Goal: Information Seeking & Learning: Check status

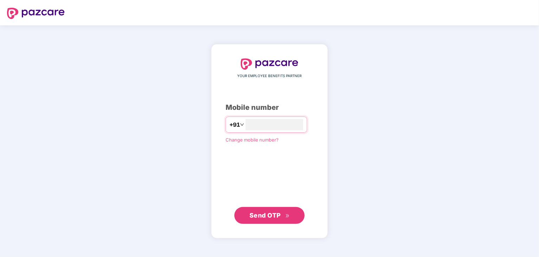
type input "**********"
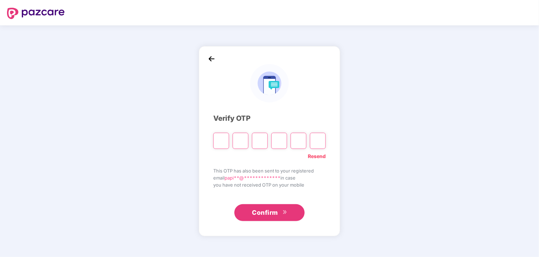
type input "*"
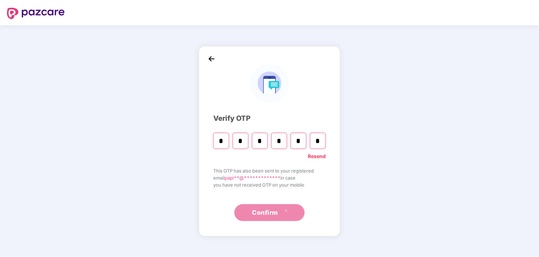
type input "*"
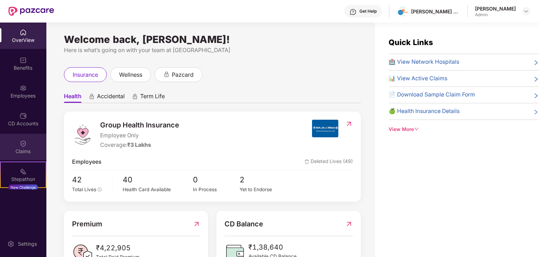
click at [22, 143] on img at bounding box center [23, 143] width 7 height 7
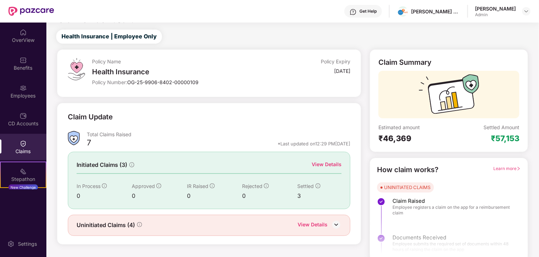
scroll to position [18, 0]
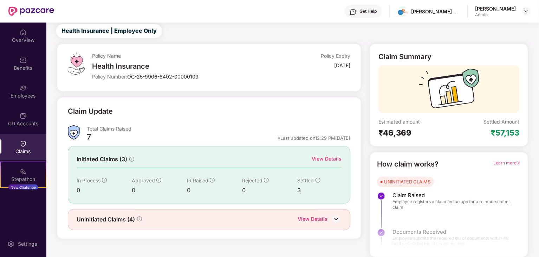
click at [322, 218] on div "View Details" at bounding box center [313, 219] width 30 height 9
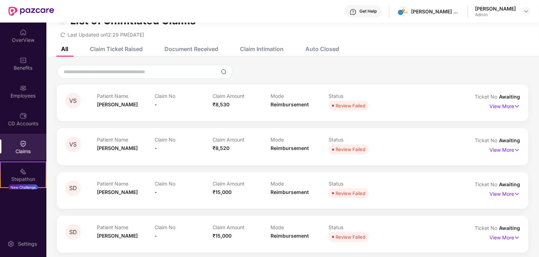
click at [255, 47] on div "Claim Intimation" at bounding box center [262, 48] width 44 height 7
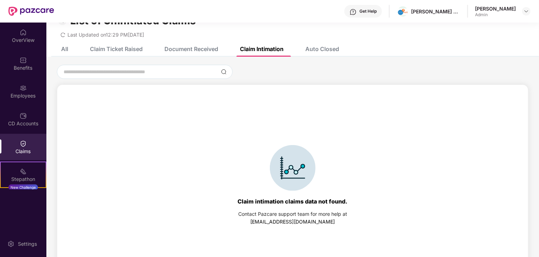
click at [315, 46] on div "Auto Closed" at bounding box center [322, 48] width 34 height 7
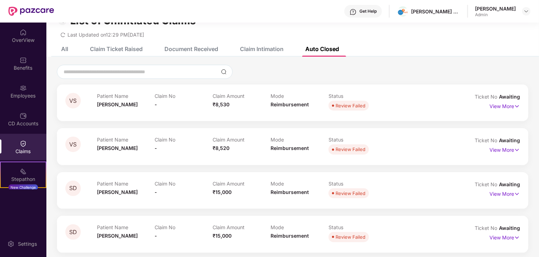
click at [208, 53] on div "Document Received" at bounding box center [186, 48] width 64 height 15
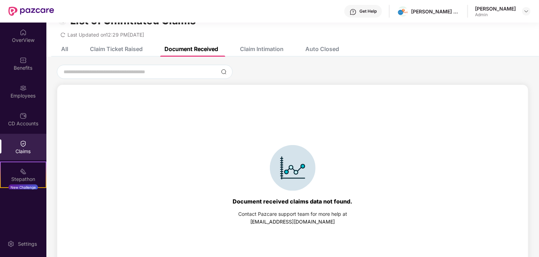
click at [108, 45] on div "Claim Ticket Raised" at bounding box center [116, 48] width 53 height 7
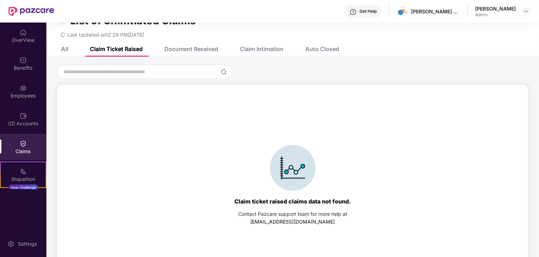
click at [65, 49] on div "All" at bounding box center [64, 48] width 7 height 7
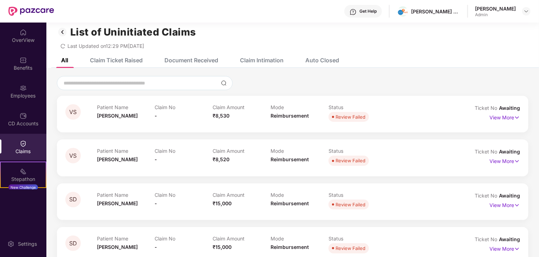
scroll to position [0, 0]
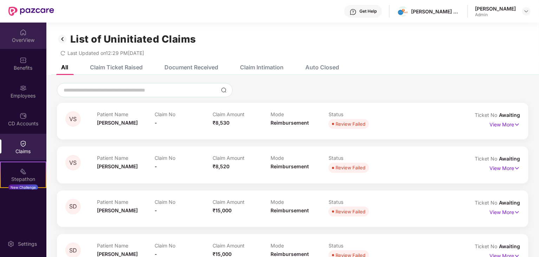
click at [16, 34] on div "OverView" at bounding box center [23, 35] width 46 height 26
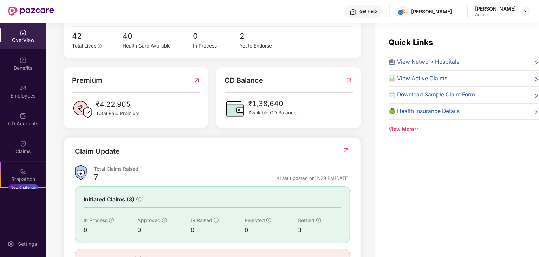
scroll to position [176, 0]
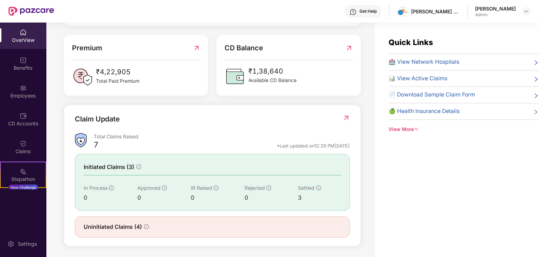
click at [349, 120] on img at bounding box center [346, 117] width 7 height 7
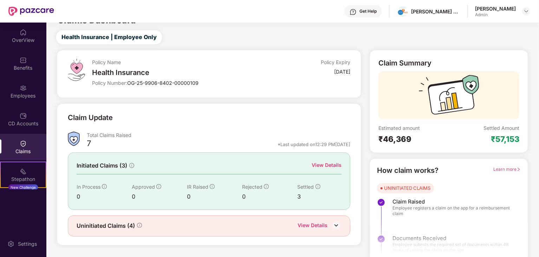
scroll to position [18, 0]
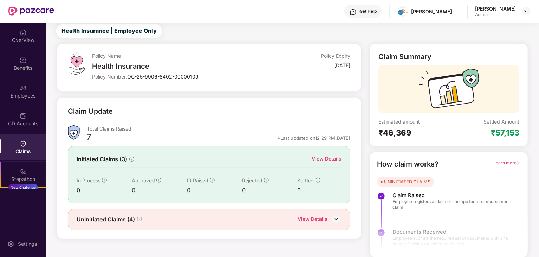
click at [326, 157] on div "View Details" at bounding box center [327, 159] width 30 height 8
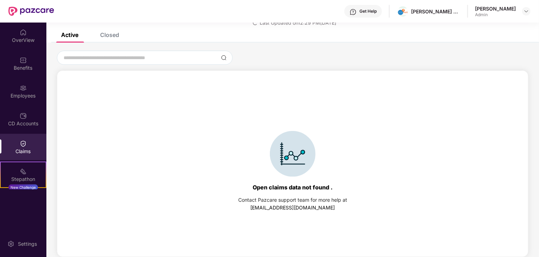
scroll to position [0, 0]
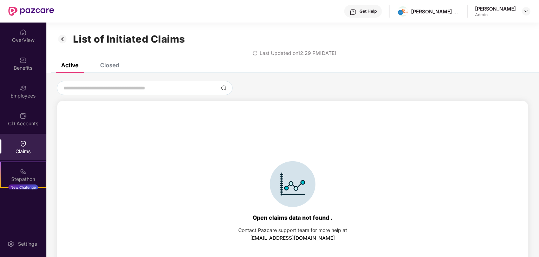
click at [117, 61] on div "List of Initiated Claims Last Updated on 12:29 PM[DATE]" at bounding box center [292, 42] width 493 height 40
click at [116, 66] on div "Closed" at bounding box center [109, 65] width 19 height 7
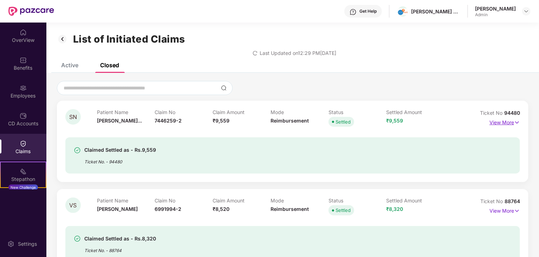
click at [510, 122] on p "View More" at bounding box center [505, 121] width 31 height 9
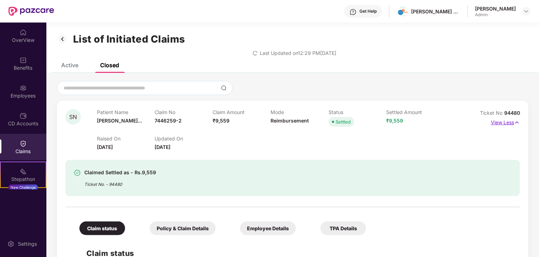
click at [504, 121] on p "View Less" at bounding box center [505, 121] width 29 height 9
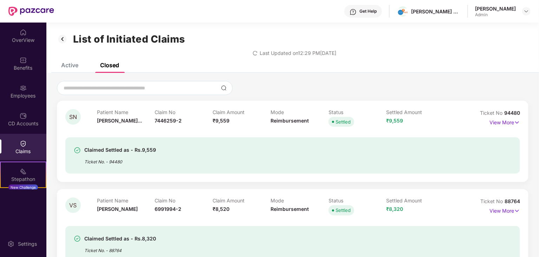
click at [505, 6] on div "[PERSON_NAME]" at bounding box center [495, 8] width 41 height 7
click at [522, 11] on div "[PERSON_NAME] Admin" at bounding box center [503, 11] width 56 height 12
click at [527, 11] on img at bounding box center [527, 11] width 6 height 6
click at [367, 88] on div at bounding box center [293, 88] width 472 height 14
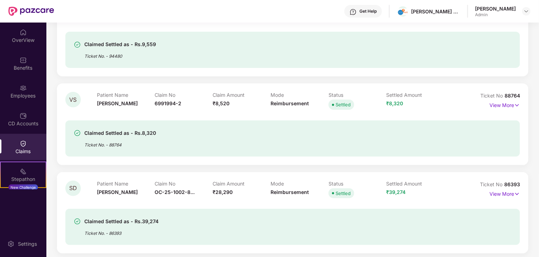
scroll to position [109, 0]
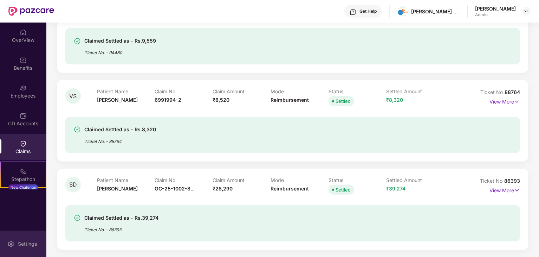
click at [23, 243] on div "Settings" at bounding box center [27, 243] width 23 height 7
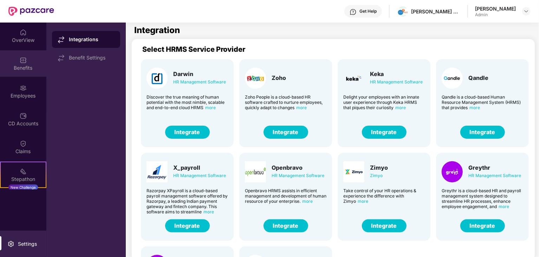
click at [25, 59] on div "Benefits" at bounding box center [23, 63] width 46 height 26
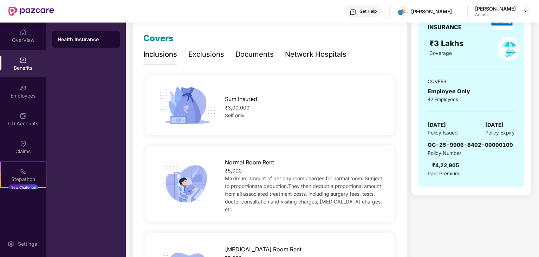
scroll to position [35, 0]
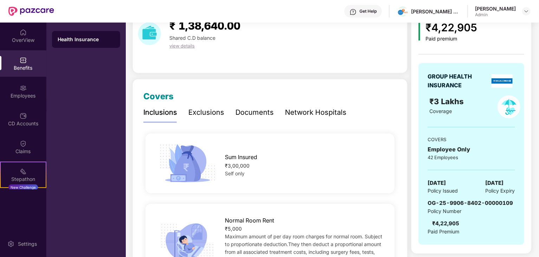
click at [311, 115] on div "Network Hospitals" at bounding box center [316, 112] width 62 height 11
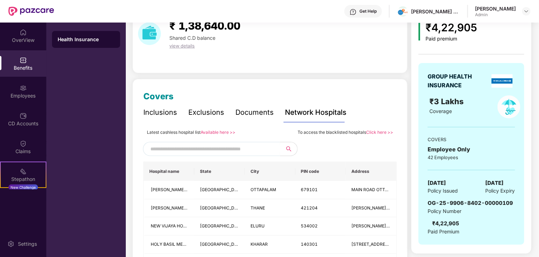
click at [260, 149] on input "text" at bounding box center [210, 148] width 120 height 11
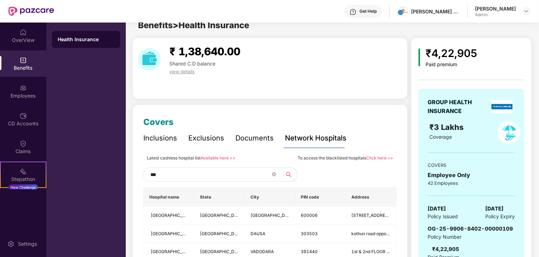
scroll to position [0, 0]
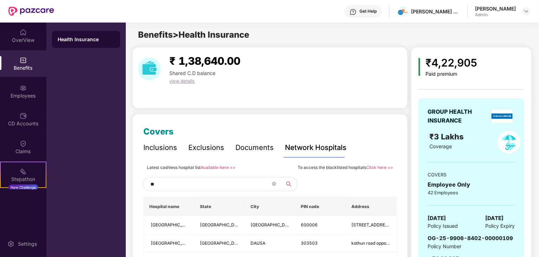
type input "*"
click at [199, 141] on div "Exclusions" at bounding box center [206, 147] width 36 height 19
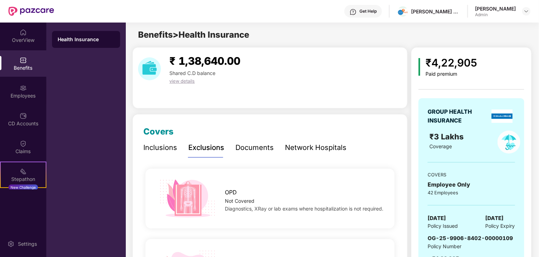
click at [164, 148] on div "Inclusions" at bounding box center [160, 147] width 34 height 11
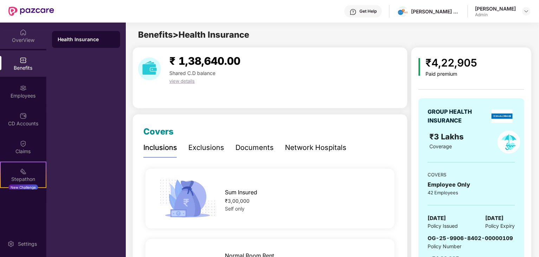
click at [25, 33] on img at bounding box center [23, 32] width 7 height 7
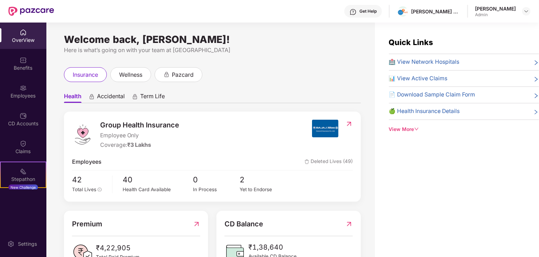
click at [411, 128] on div "View More" at bounding box center [464, 129] width 150 height 8
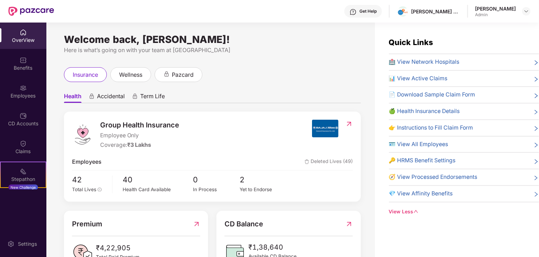
click at [423, 94] on span "📄 Download Sample Claim Form" at bounding box center [432, 94] width 86 height 9
click at [422, 77] on span "📊 View Active Claims" at bounding box center [418, 78] width 59 height 9
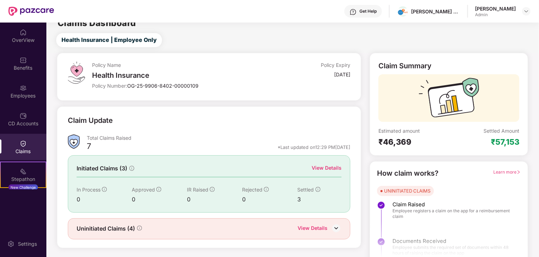
scroll to position [18, 0]
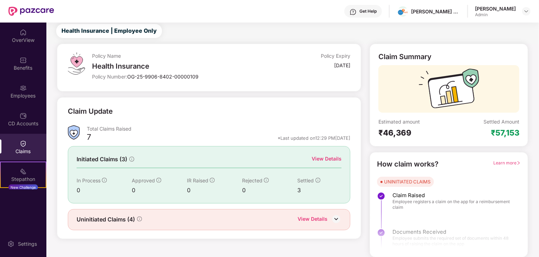
click at [513, 162] on span "Learn more" at bounding box center [507, 162] width 27 height 5
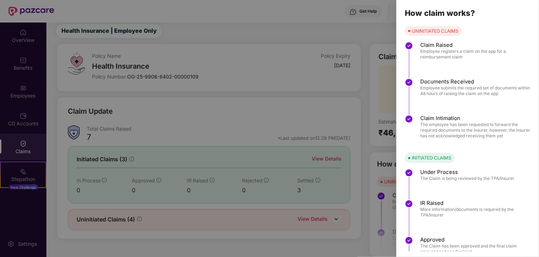
scroll to position [53, 0]
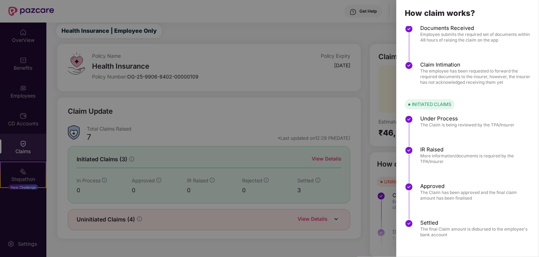
click at [370, 31] on div at bounding box center [269, 128] width 539 height 257
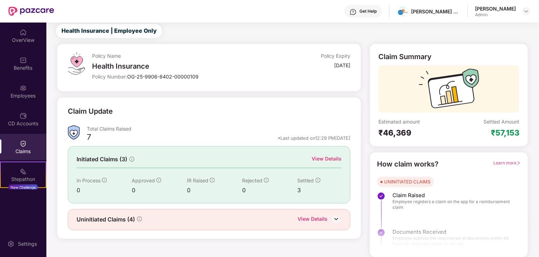
click at [324, 159] on div "View Details" at bounding box center [327, 159] width 30 height 8
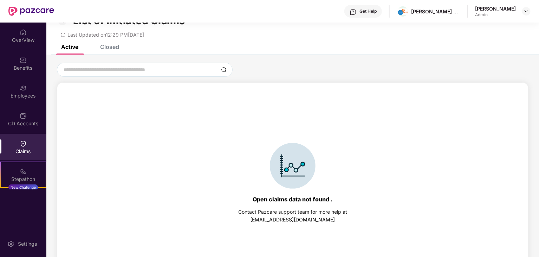
scroll to position [0, 0]
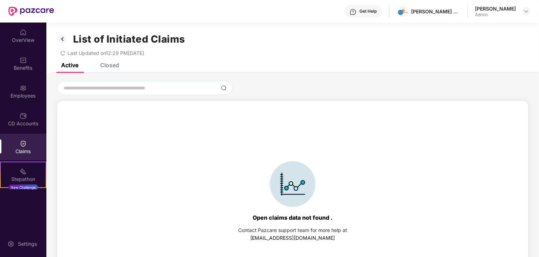
click at [113, 62] on div "List of Initiated Claims Last Updated on 12:29 PM[DATE]" at bounding box center [292, 42] width 493 height 40
click at [117, 68] on div "Closed" at bounding box center [109, 65] width 19 height 7
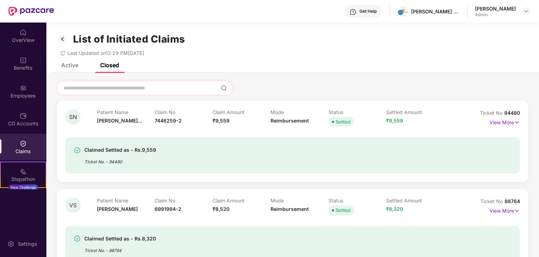
scroll to position [109, 0]
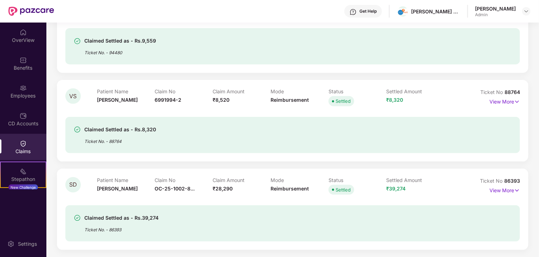
click at [377, 7] on div "Get Help" at bounding box center [363, 11] width 38 height 13
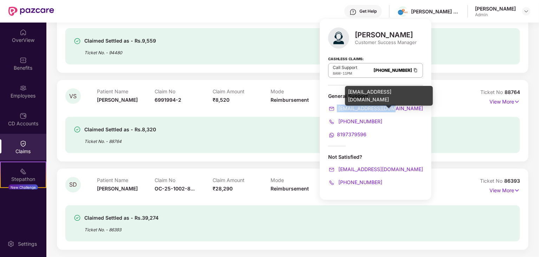
drag, startPoint x: 402, startPoint y: 109, endPoint x: 336, endPoint y: 106, distance: 66.9
click at [336, 106] on div "[EMAIL_ADDRESS][DOMAIN_NAME]" at bounding box center [375, 108] width 95 height 8
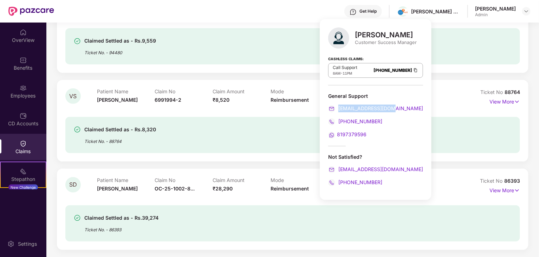
copy span "[EMAIL_ADDRESS][DOMAIN_NAME]"
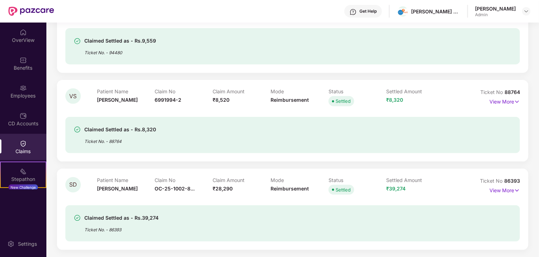
click at [441, 68] on div "SN Patient Name Saaransh Nara... Claim No 7446259-2 Claim Amount ₹9,559 Mode Re…" at bounding box center [293, 32] width 472 height 81
click at [26, 34] on div "OverView" at bounding box center [23, 35] width 46 height 26
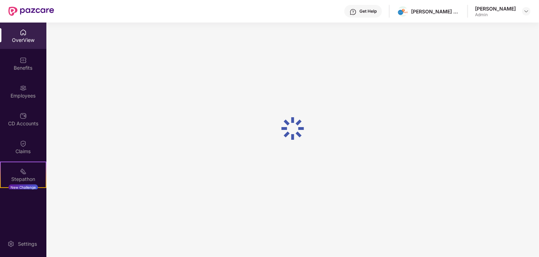
scroll to position [22, 0]
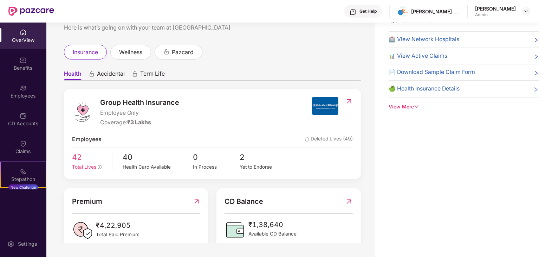
click at [79, 158] on span "42" at bounding box center [89, 157] width 35 height 12
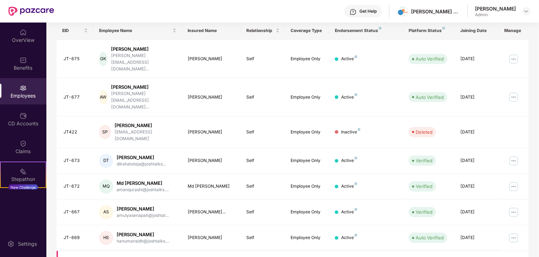
scroll to position [69, 0]
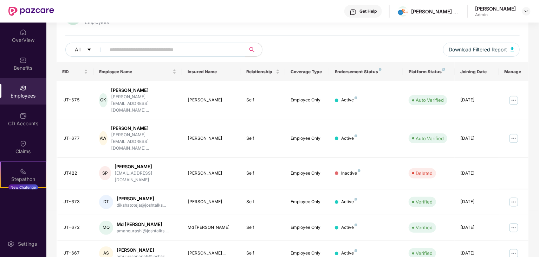
click at [428, 72] on div "Platform Status" at bounding box center [429, 72] width 40 height 6
click at [431, 70] on div "Platform Status" at bounding box center [429, 72] width 40 height 6
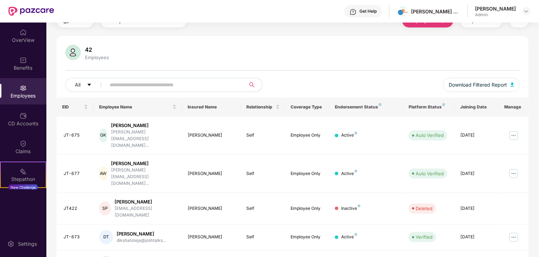
scroll to position [0, 0]
